Goal: Task Accomplishment & Management: Manage account settings

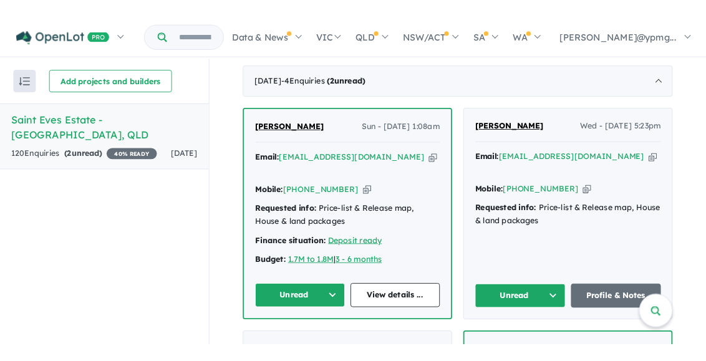
scroll to position [437, 0]
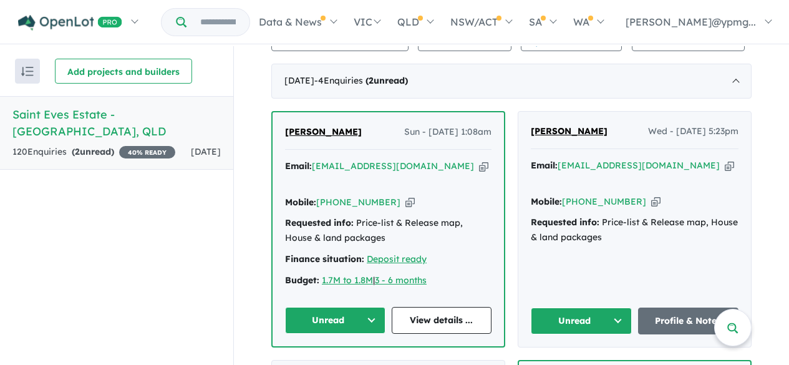
click at [725, 168] on icon "button" at bounding box center [729, 165] width 9 height 13
click at [479, 168] on icon "button" at bounding box center [483, 166] width 9 height 13
click at [725, 167] on icon "button" at bounding box center [729, 165] width 9 height 13
click at [651, 195] on icon "button" at bounding box center [655, 201] width 9 height 13
click at [479, 165] on icon "button" at bounding box center [483, 166] width 9 height 13
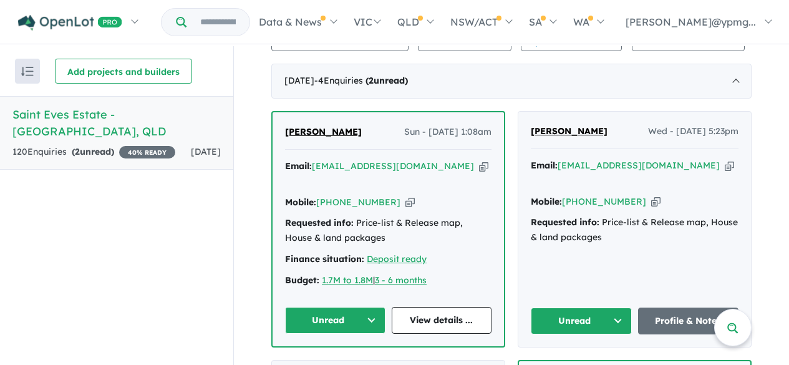
click at [405, 196] on icon "button" at bounding box center [409, 202] width 9 height 13
click at [356, 307] on button "Unread" at bounding box center [335, 320] width 100 height 27
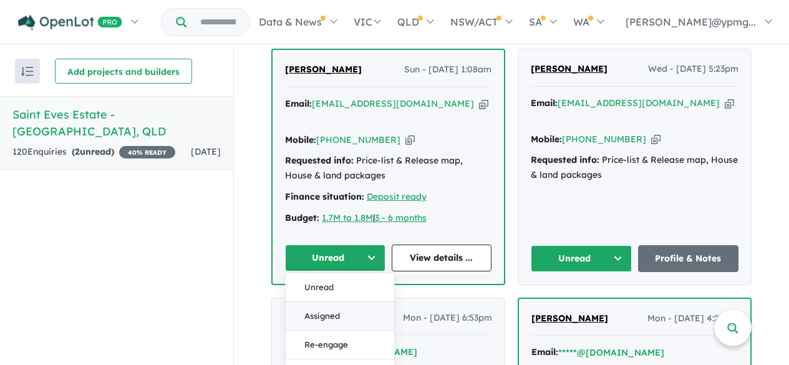
click at [322, 302] on button "Assigned" at bounding box center [340, 316] width 109 height 29
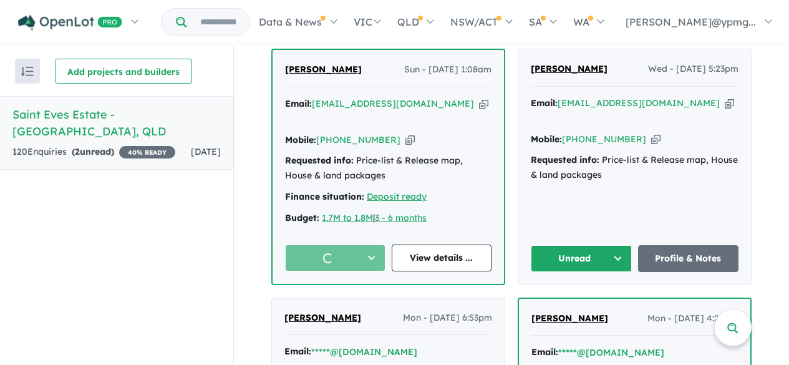
click at [609, 245] on button "Unread" at bounding box center [581, 258] width 101 height 27
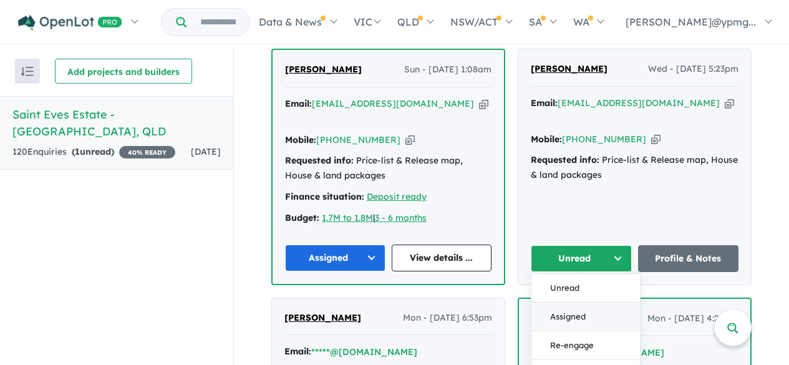
click at [571, 303] on button "Assigned" at bounding box center [585, 317] width 109 height 29
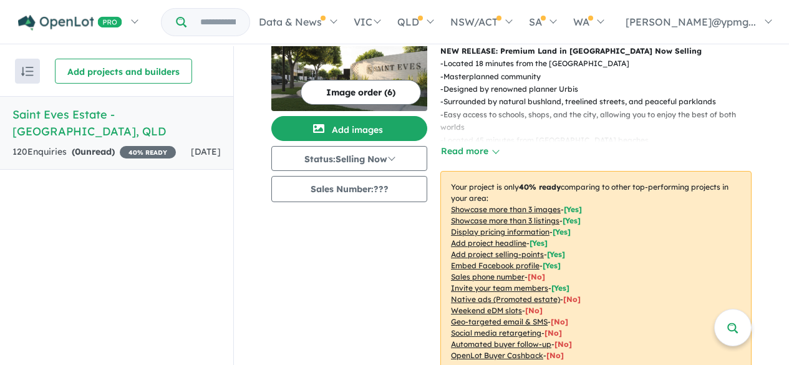
scroll to position [0, 0]
